Goal: Information Seeking & Learning: Check status

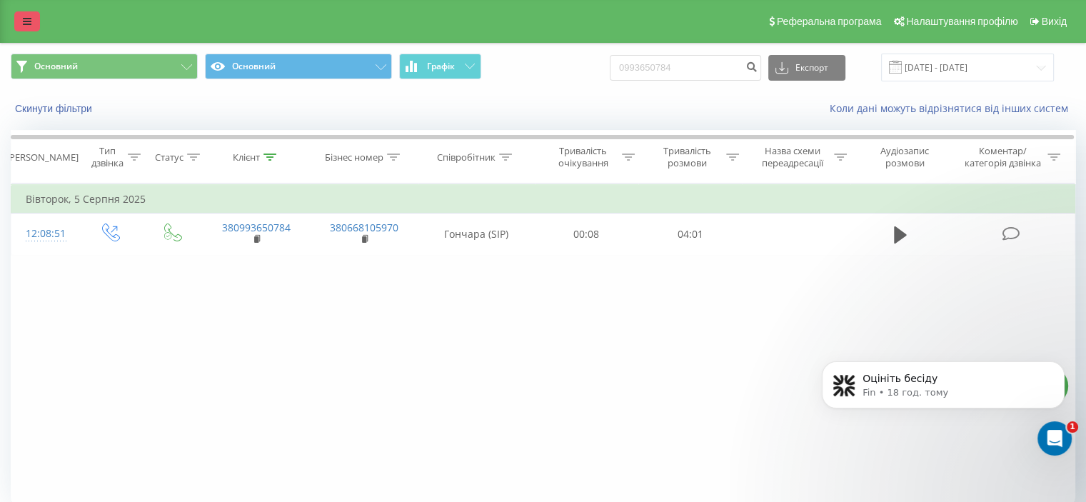
click at [20, 28] on link at bounding box center [27, 21] width 26 height 20
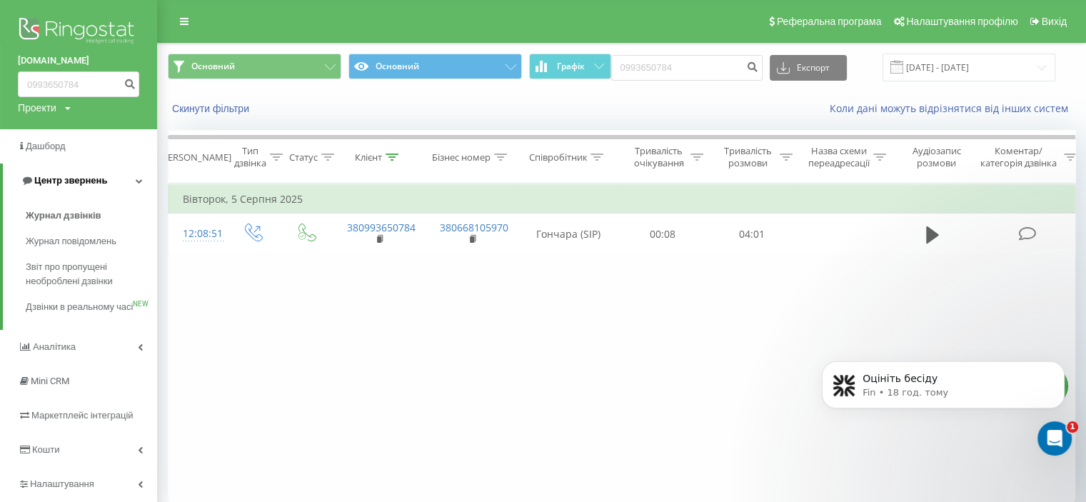
click at [51, 179] on span "Центр звернень" at bounding box center [70, 180] width 73 height 11
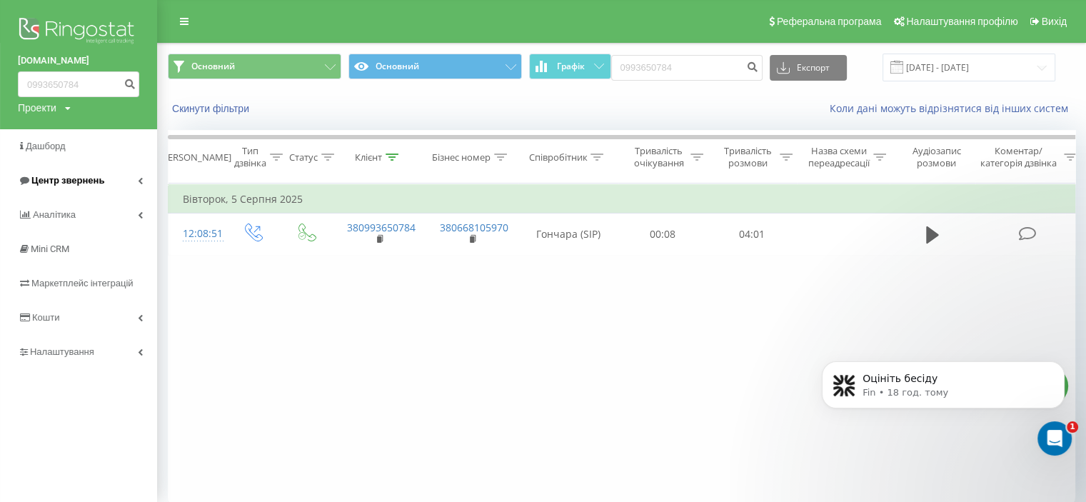
click at [53, 188] on link "Центр звернень" at bounding box center [78, 180] width 157 height 34
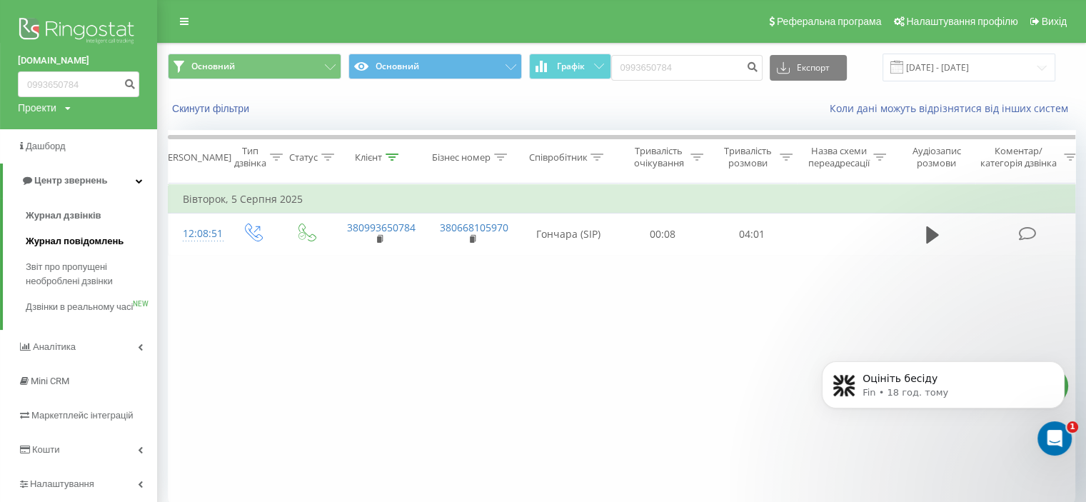
click at [44, 228] on link "Журнал повідомлень" at bounding box center [91, 241] width 131 height 26
click at [47, 220] on span "Журнал дзвінків" at bounding box center [64, 215] width 76 height 14
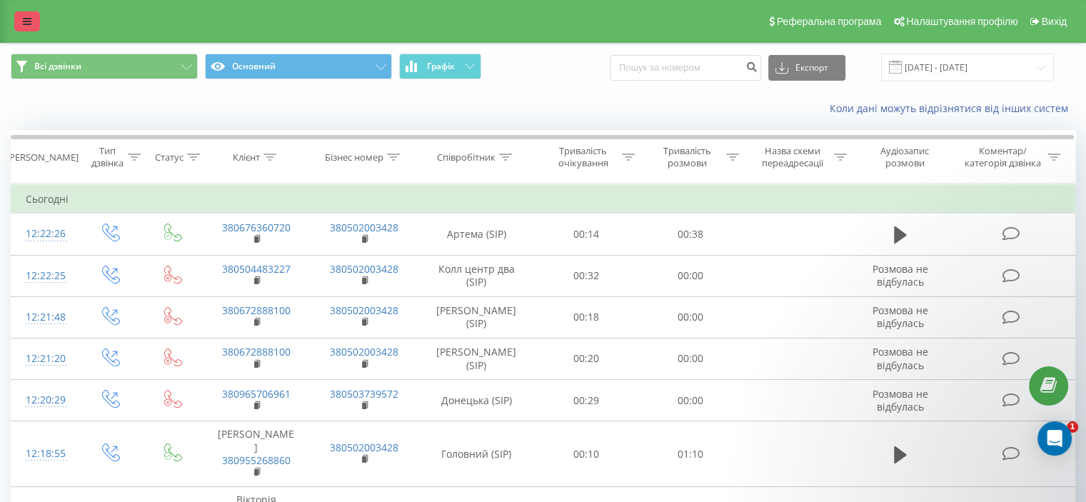
click at [21, 13] on link at bounding box center [27, 21] width 26 height 20
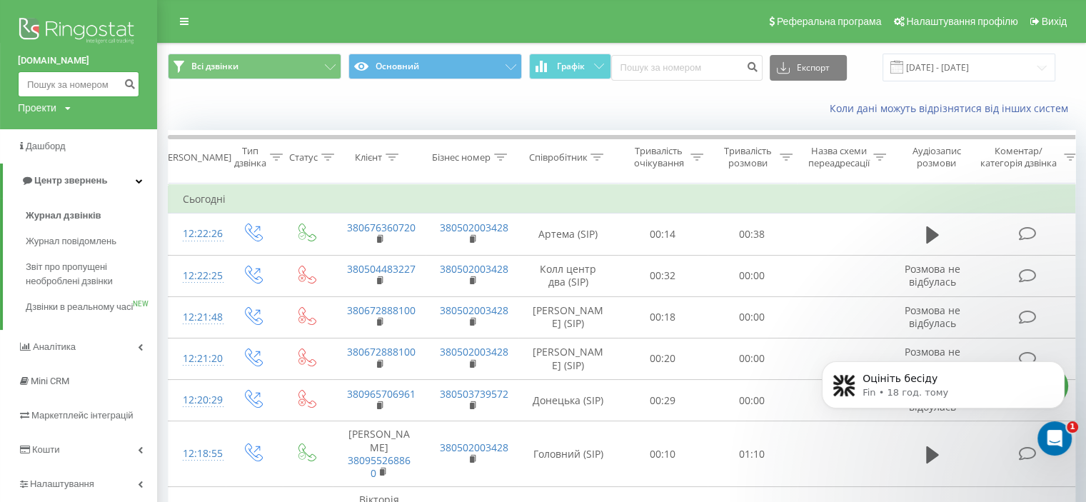
click at [21, 87] on input at bounding box center [78, 84] width 121 height 26
type input "380970040370"
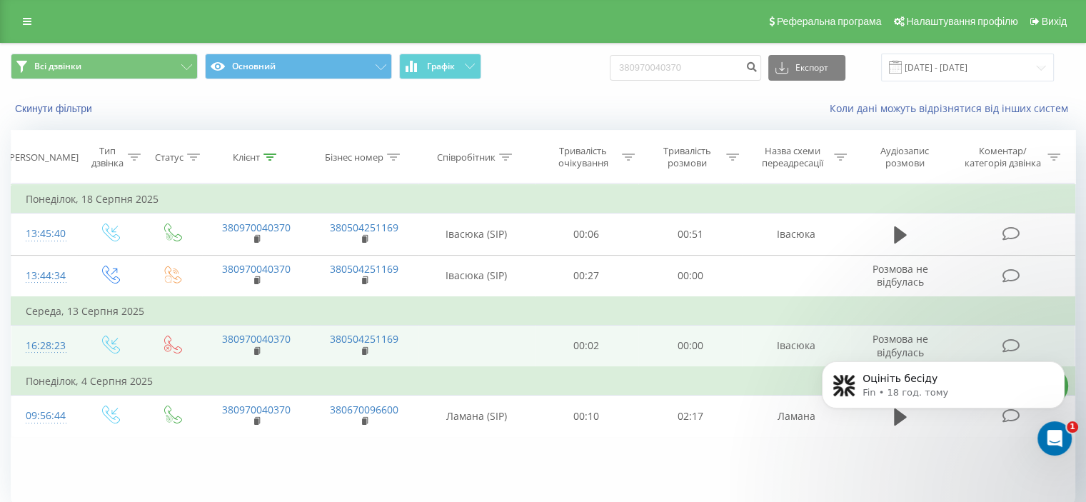
scroll to position [56, 0]
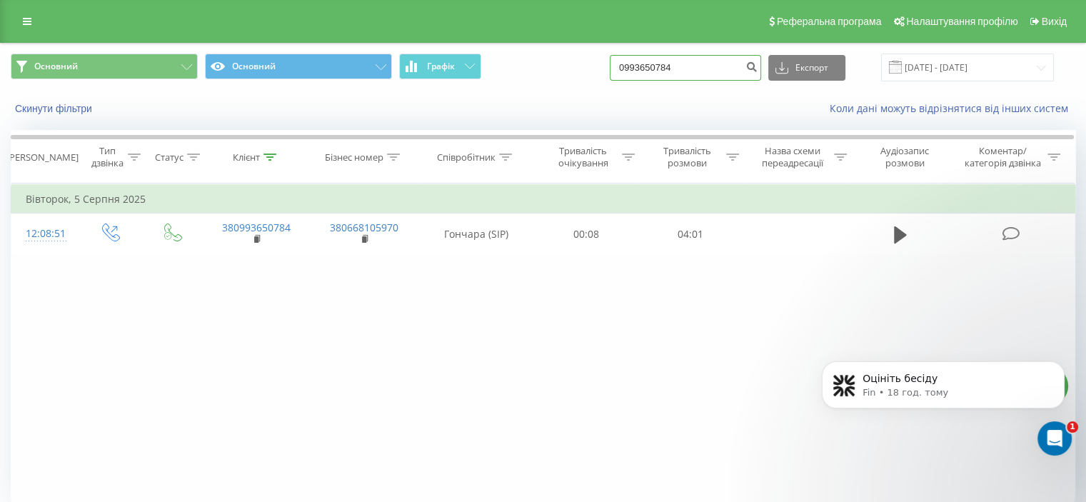
click at [711, 76] on input "0993650784" at bounding box center [685, 68] width 151 height 26
drag, startPoint x: 710, startPoint y: 76, endPoint x: 680, endPoint y: 69, distance: 31.0
click at [680, 69] on input "0993650784" at bounding box center [685, 68] width 151 height 26
type input "8409936507"
click at [696, 61] on input "8409936507" at bounding box center [685, 68] width 151 height 26
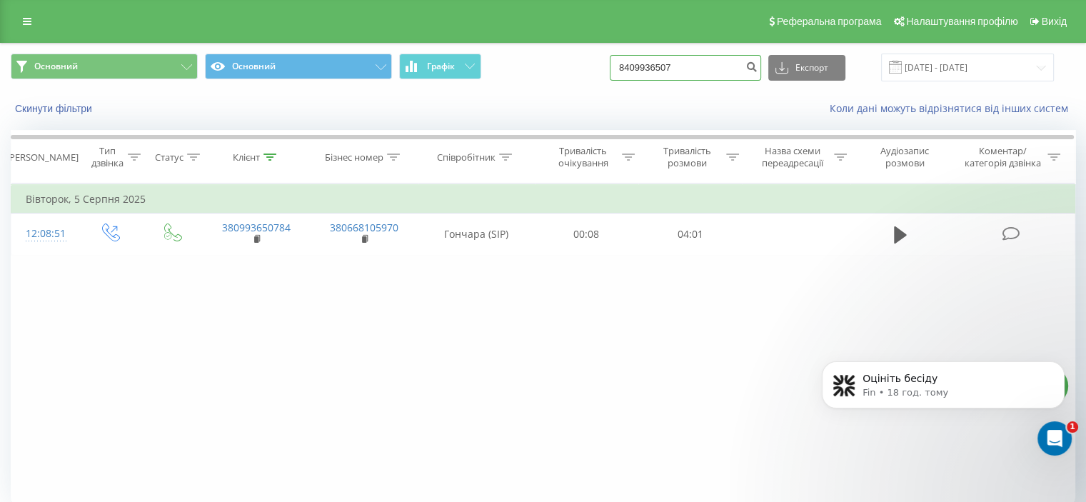
drag, startPoint x: 697, startPoint y: 66, endPoint x: 636, endPoint y: 63, distance: 60.7
click at [636, 63] on input "8409936507" at bounding box center [685, 68] width 151 height 26
paste input "380734004676"
type input "380734004676"
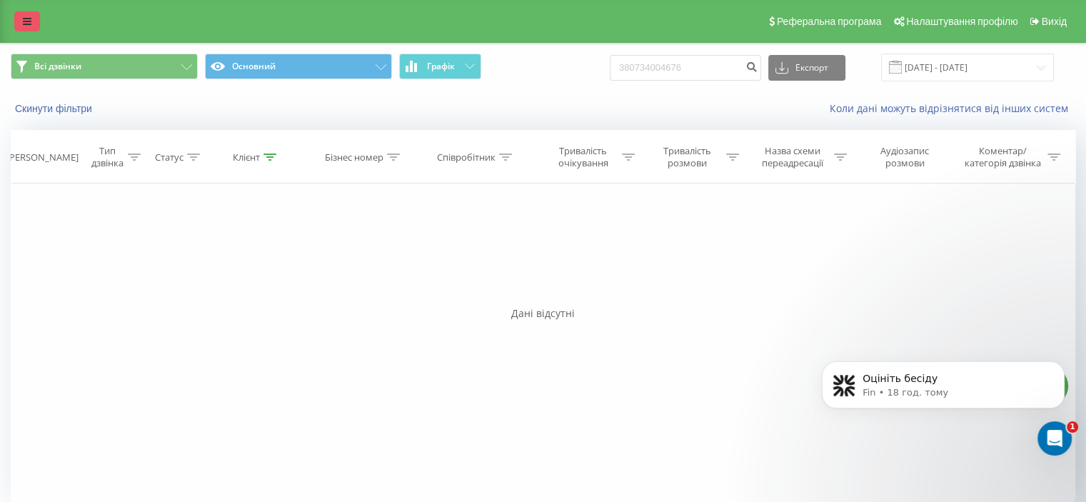
click at [35, 20] on link at bounding box center [27, 21] width 26 height 20
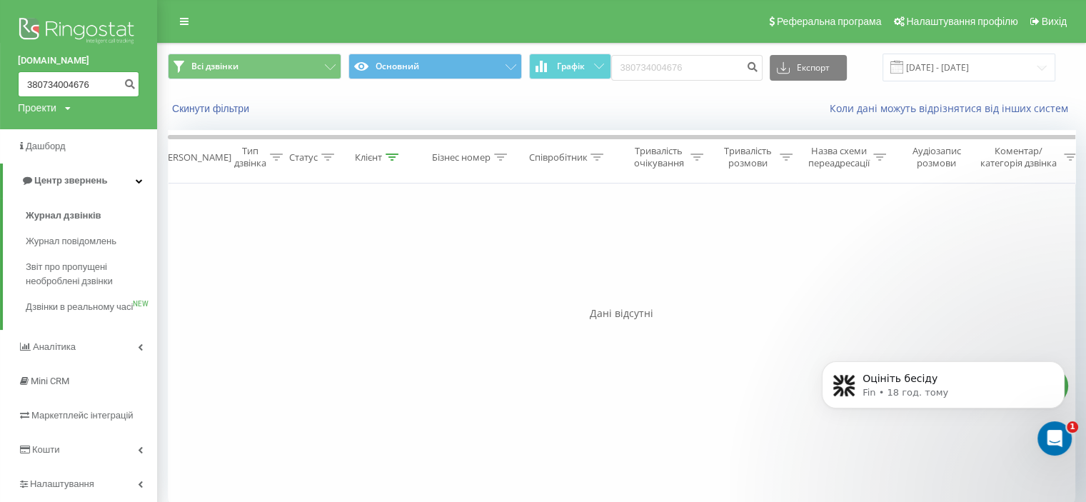
drag, startPoint x: 86, startPoint y: 83, endPoint x: 45, endPoint y: 78, distance: 41.0
click at [45, 78] on input "380734004676" at bounding box center [78, 84] width 121 height 26
click at [109, 83] on input "380734004676" at bounding box center [78, 84] width 121 height 26
drag, startPoint x: 103, startPoint y: 84, endPoint x: 38, endPoint y: 82, distance: 65.0
click at [38, 82] on input "380734004676" at bounding box center [78, 84] width 121 height 26
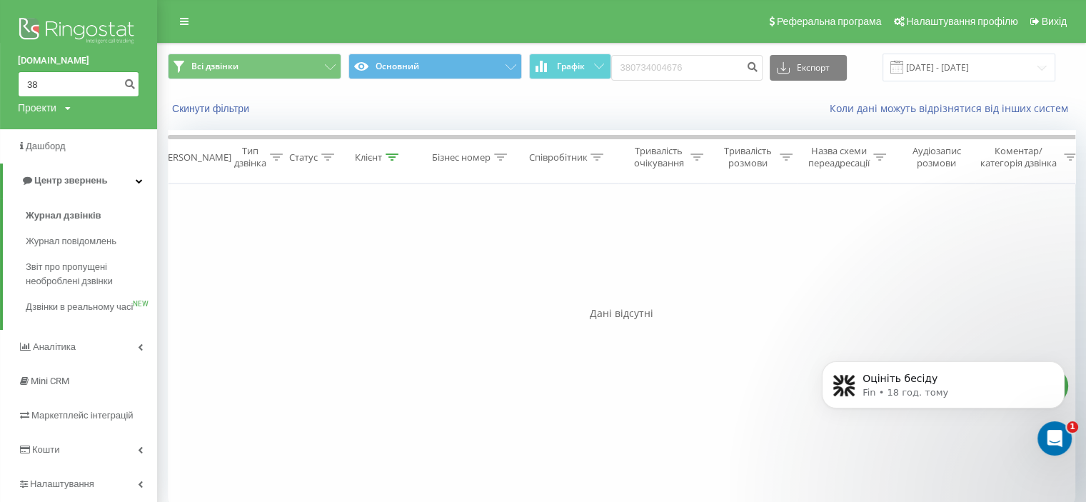
type input "3"
paste input "380962225861"
click at [35, 84] on input "380962225861" at bounding box center [78, 84] width 121 height 26
type input "0962225861"
